Goal: Consume media (video, audio): Consume media (video, audio)

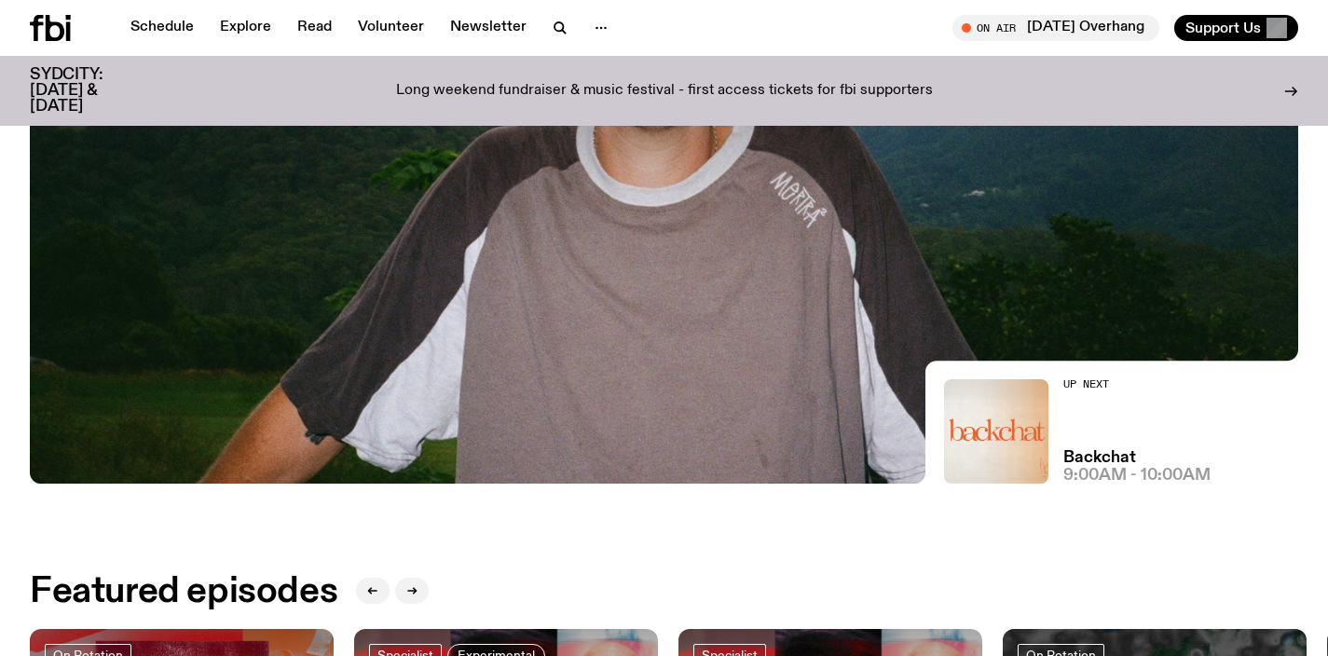
scroll to position [421, 0]
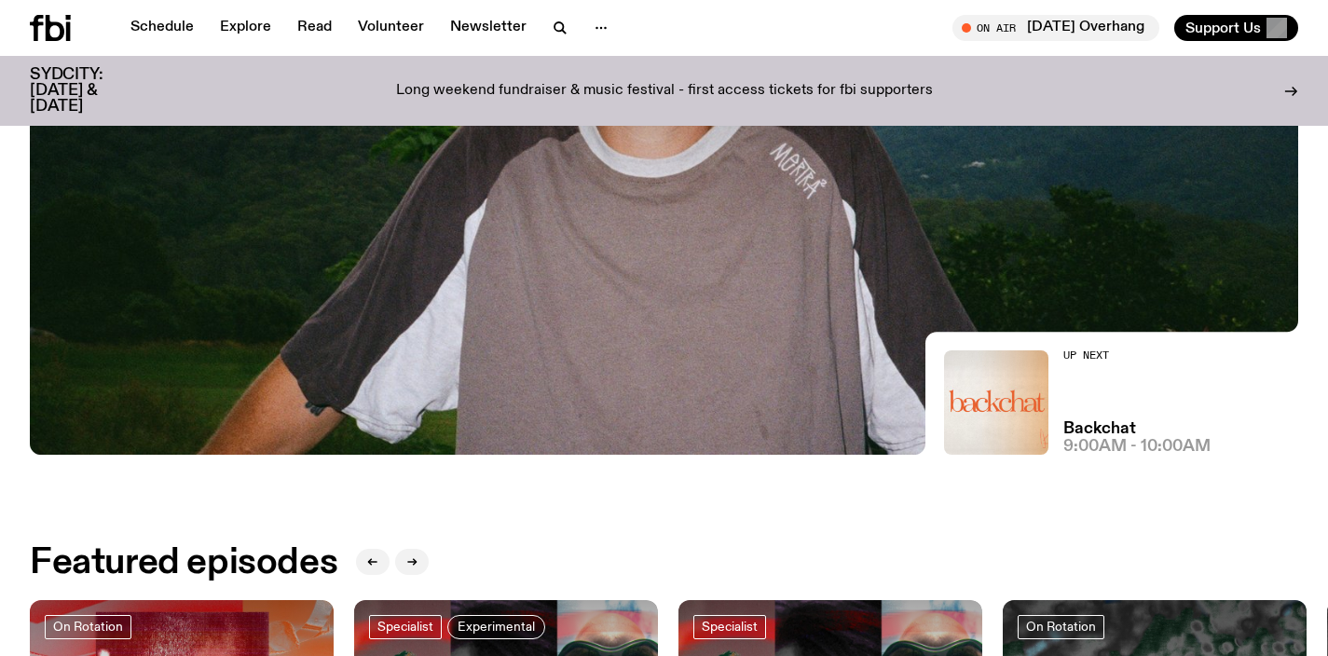
click at [585, 395] on img at bounding box center [664, 98] width 1268 height 714
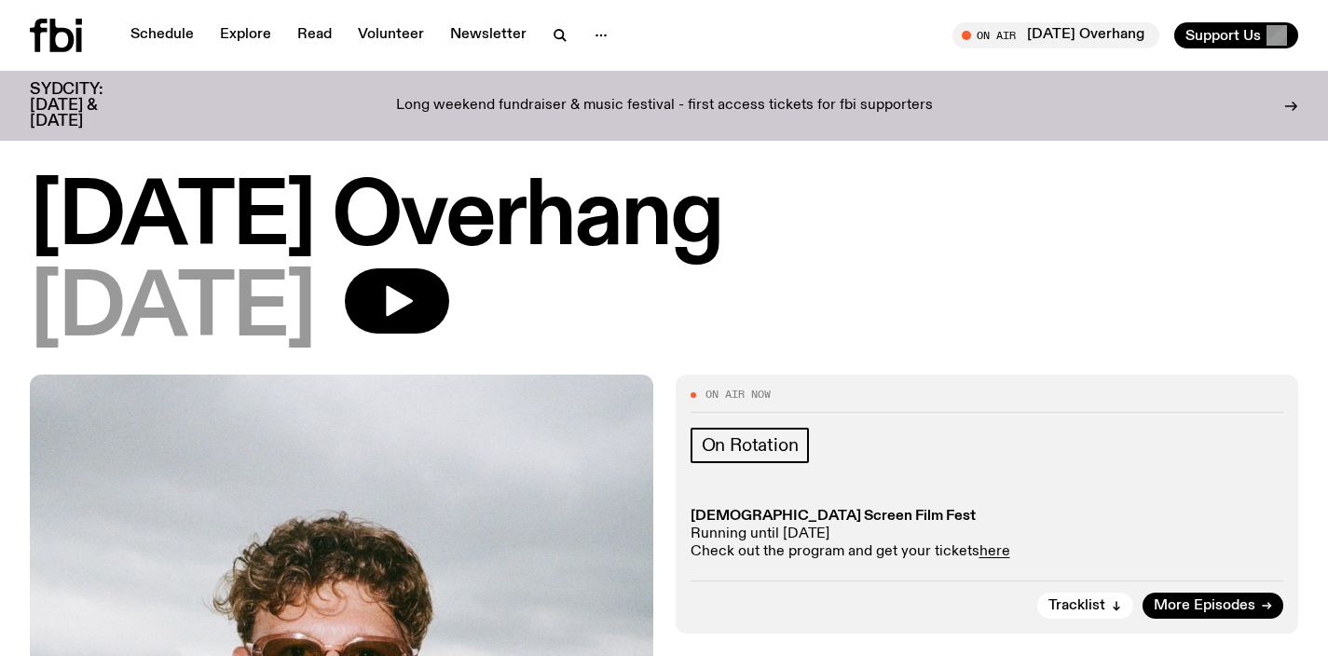
click at [65, 43] on icon at bounding box center [56, 36] width 52 height 34
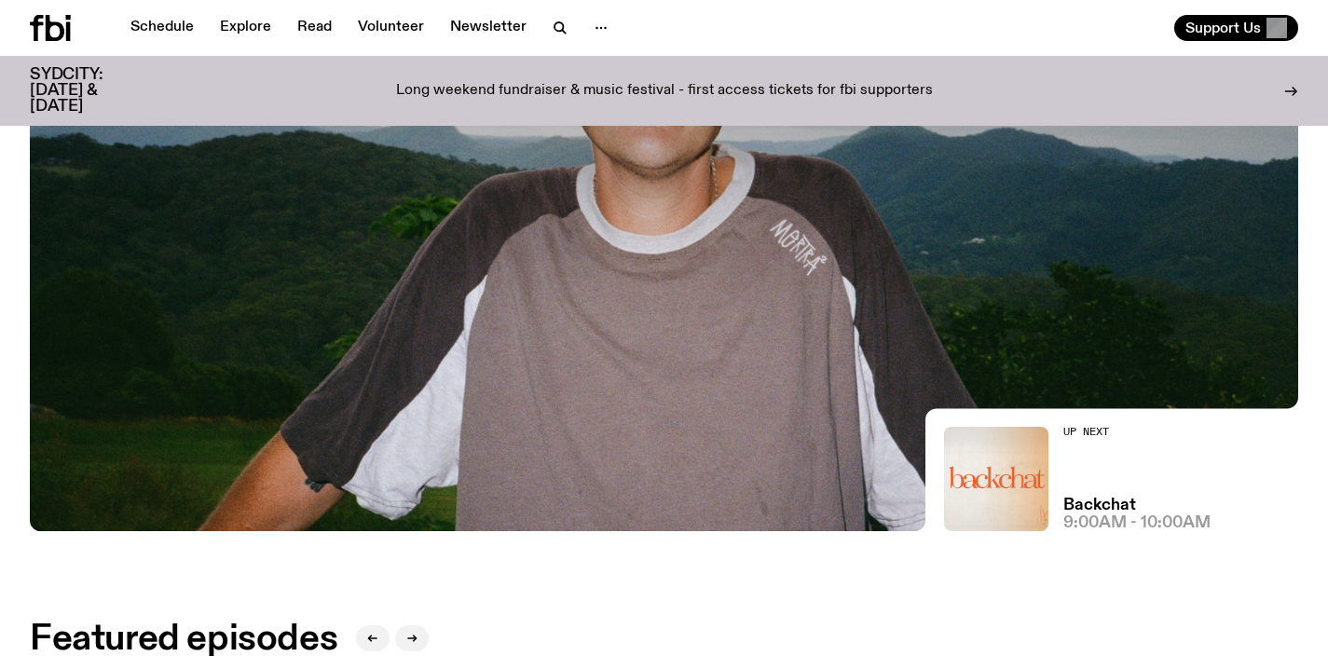
scroll to position [632, 0]
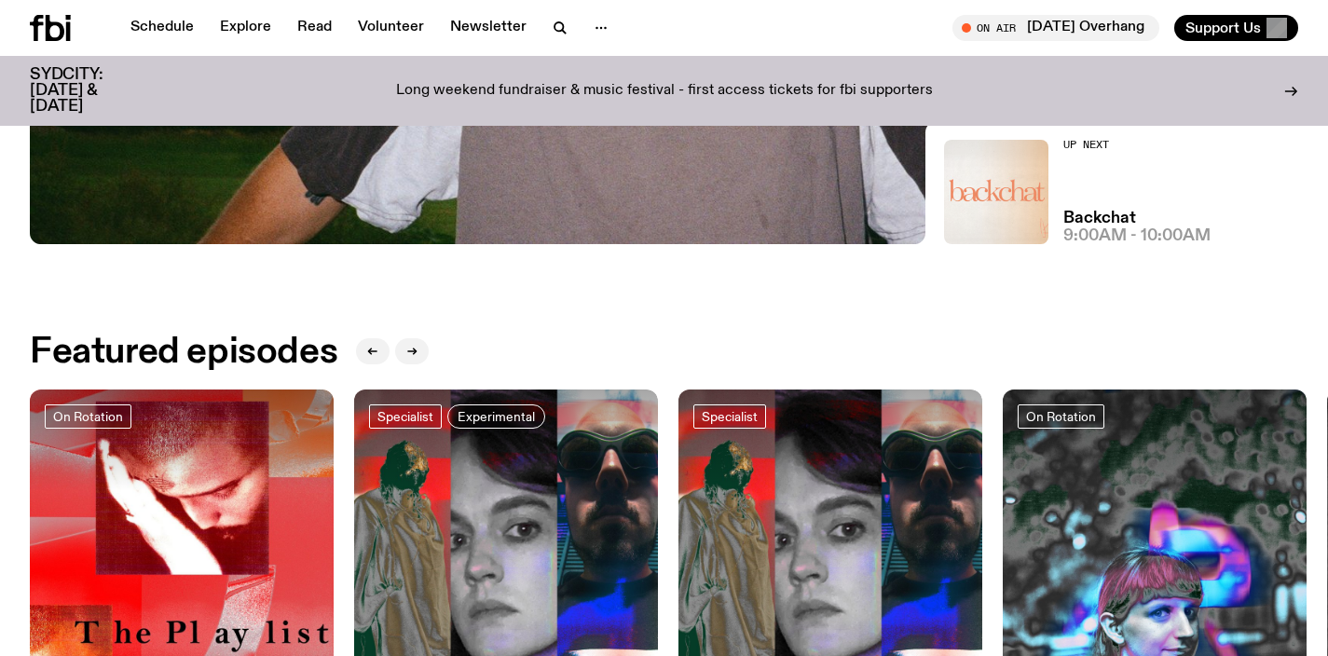
click at [977, 225] on img at bounding box center [996, 192] width 104 height 104
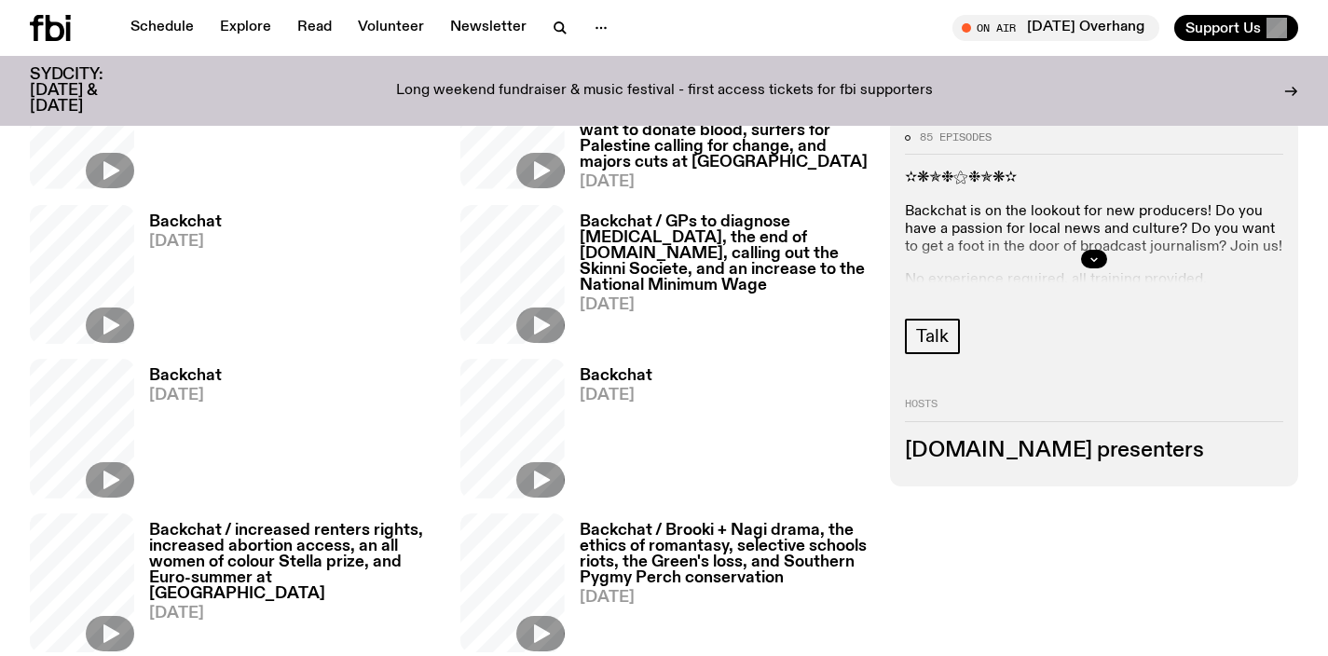
scroll to position [915, 0]
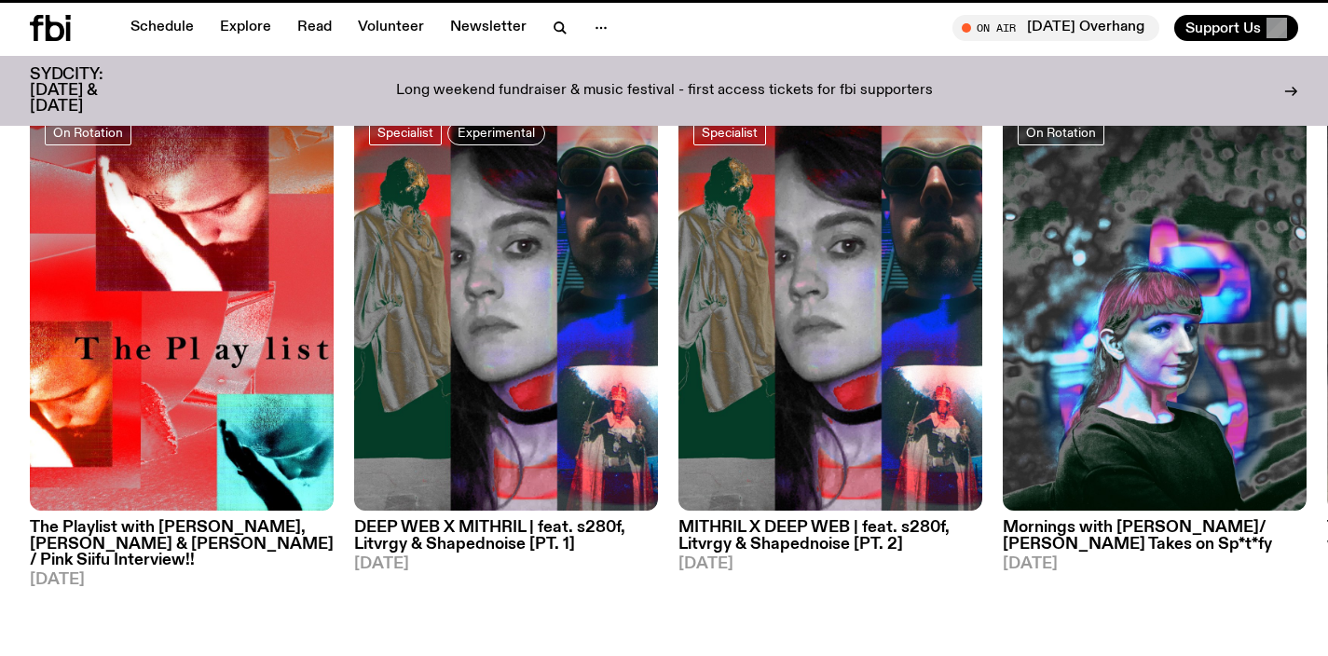
scroll to position [632, 0]
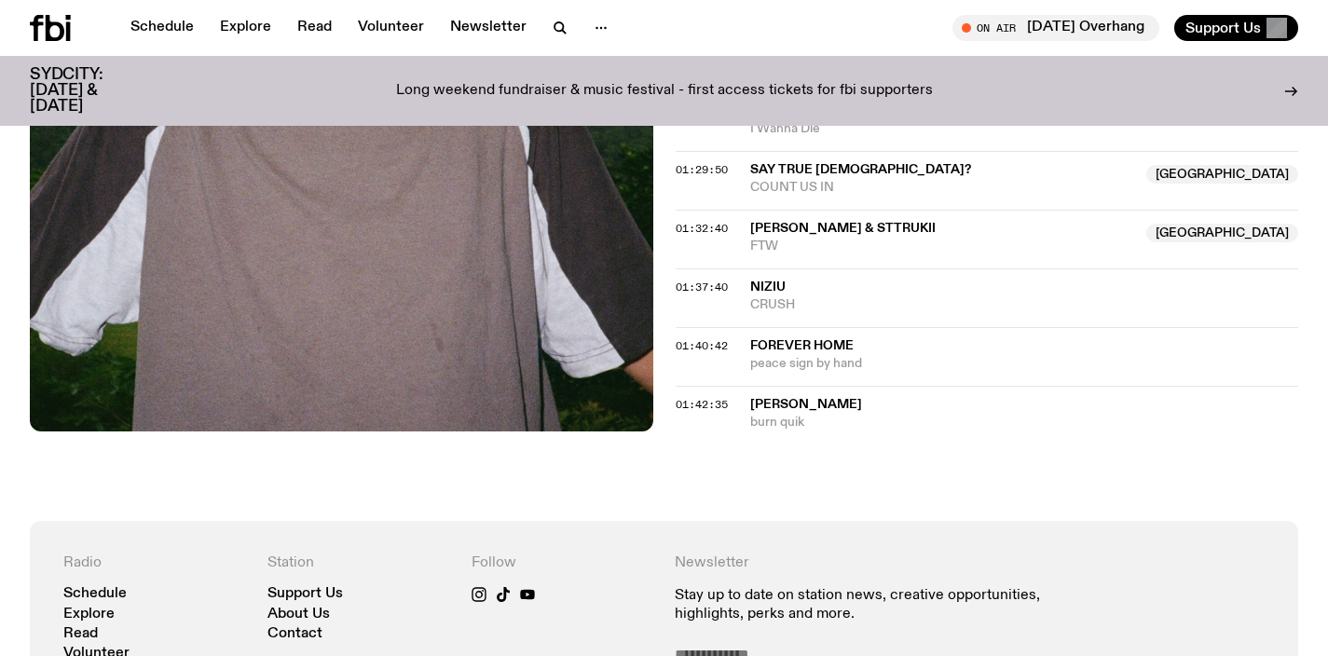
scroll to position [1572, 0]
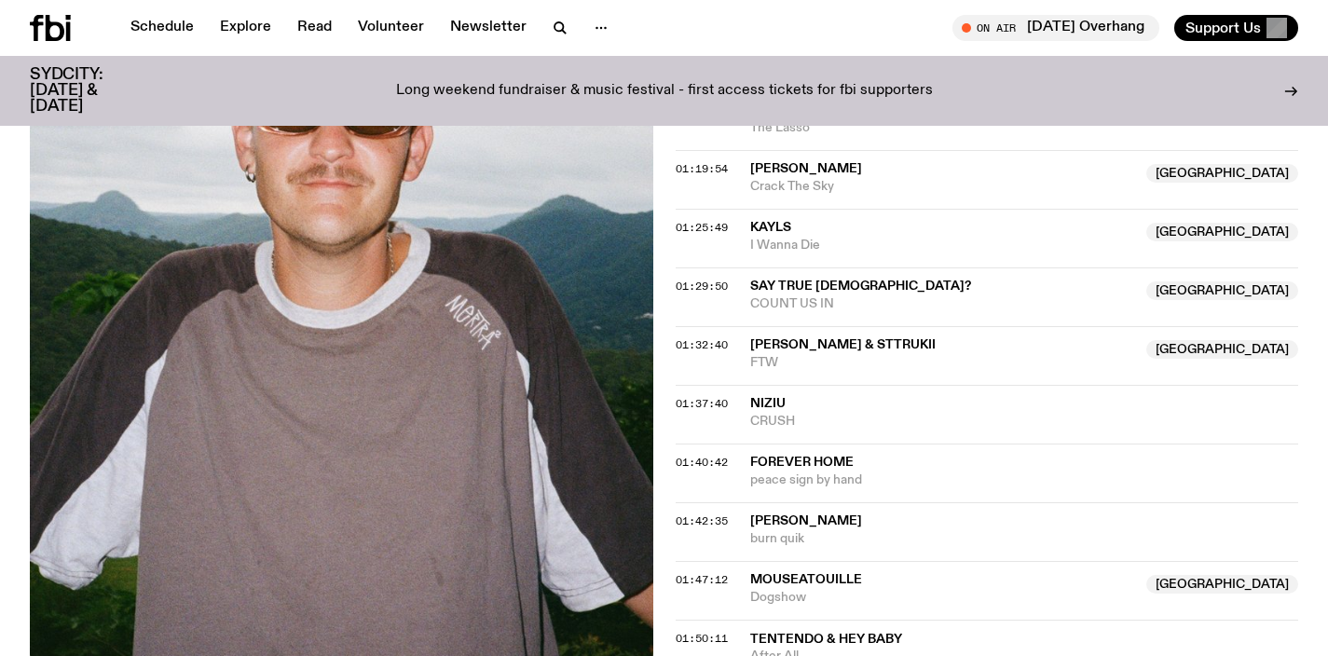
click at [58, 26] on icon at bounding box center [55, 28] width 19 height 26
